Goal: Register for event/course

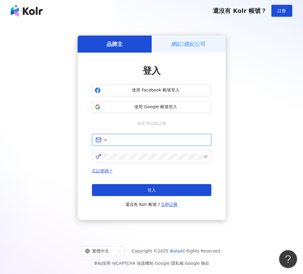
type input "**********"
click at [182, 49] on div "網紅/經紀公司" at bounding box center [189, 44] width 74 height 17
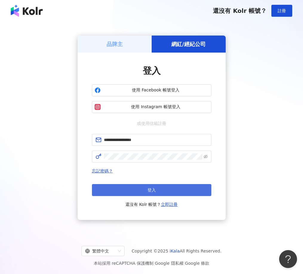
click at [157, 189] on button "登入" at bounding box center [152, 190] width 120 height 12
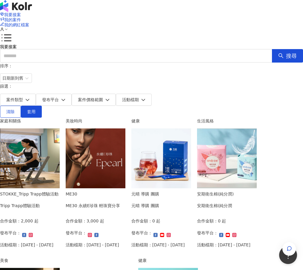
click at [126, 142] on img at bounding box center [96, 158] width 60 height 60
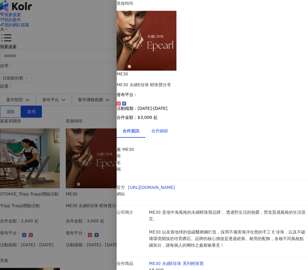
click at [166, 127] on div "合作細節" at bounding box center [159, 130] width 17 height 7
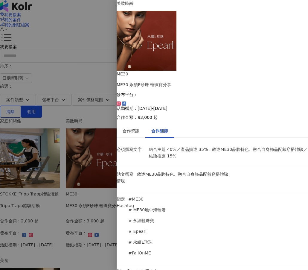
scroll to position [444, 0]
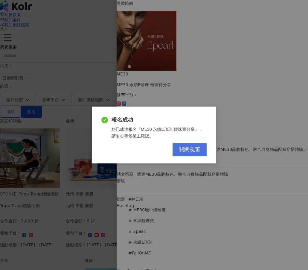
click at [196, 149] on span "關閉視窗" at bounding box center [190, 149] width 22 height 7
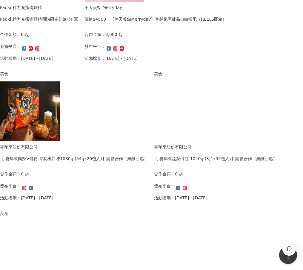
scroll to position [329, 0]
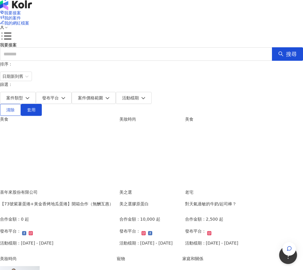
scroll to position [0, 0]
